Goal: Browse casually

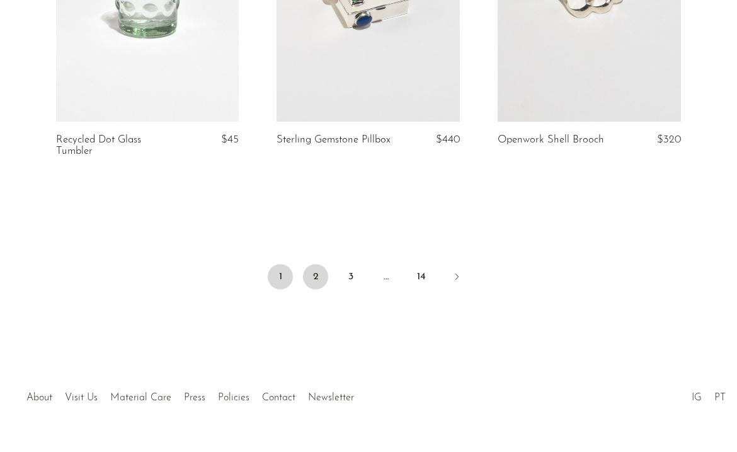
scroll to position [3803, 0]
click at [319, 275] on link "2" at bounding box center [315, 275] width 25 height 25
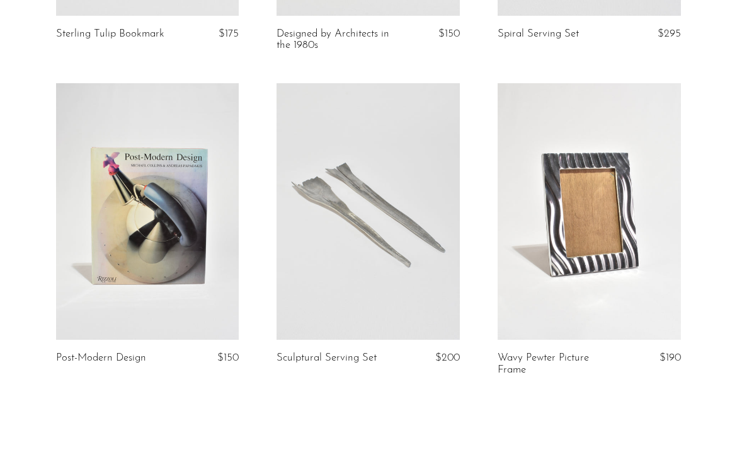
scroll to position [3655, 0]
